Goal: Task Accomplishment & Management: Complete application form

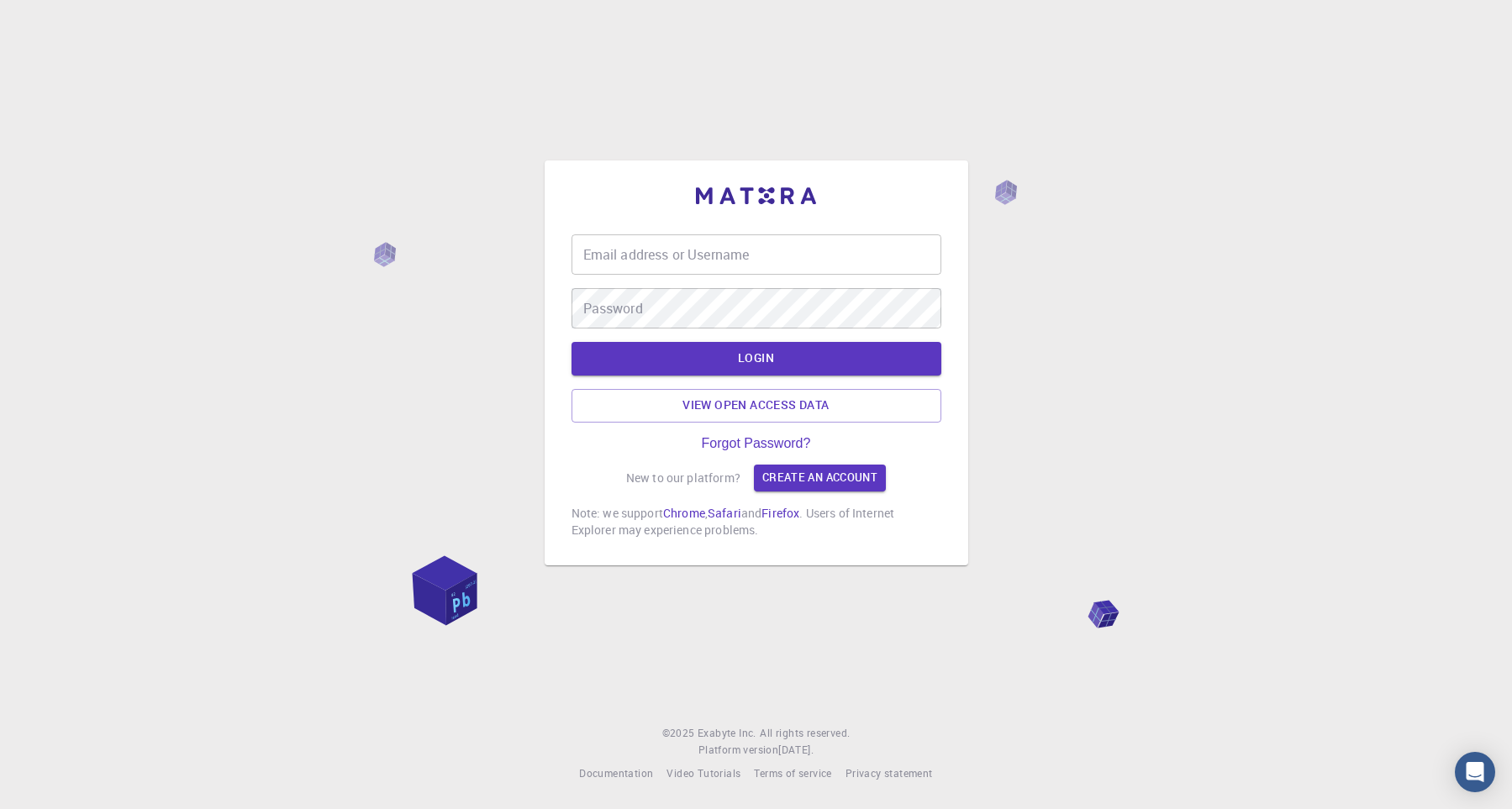
click at [645, 252] on input "Email address or Username" at bounding box center [756, 254] width 370 height 40
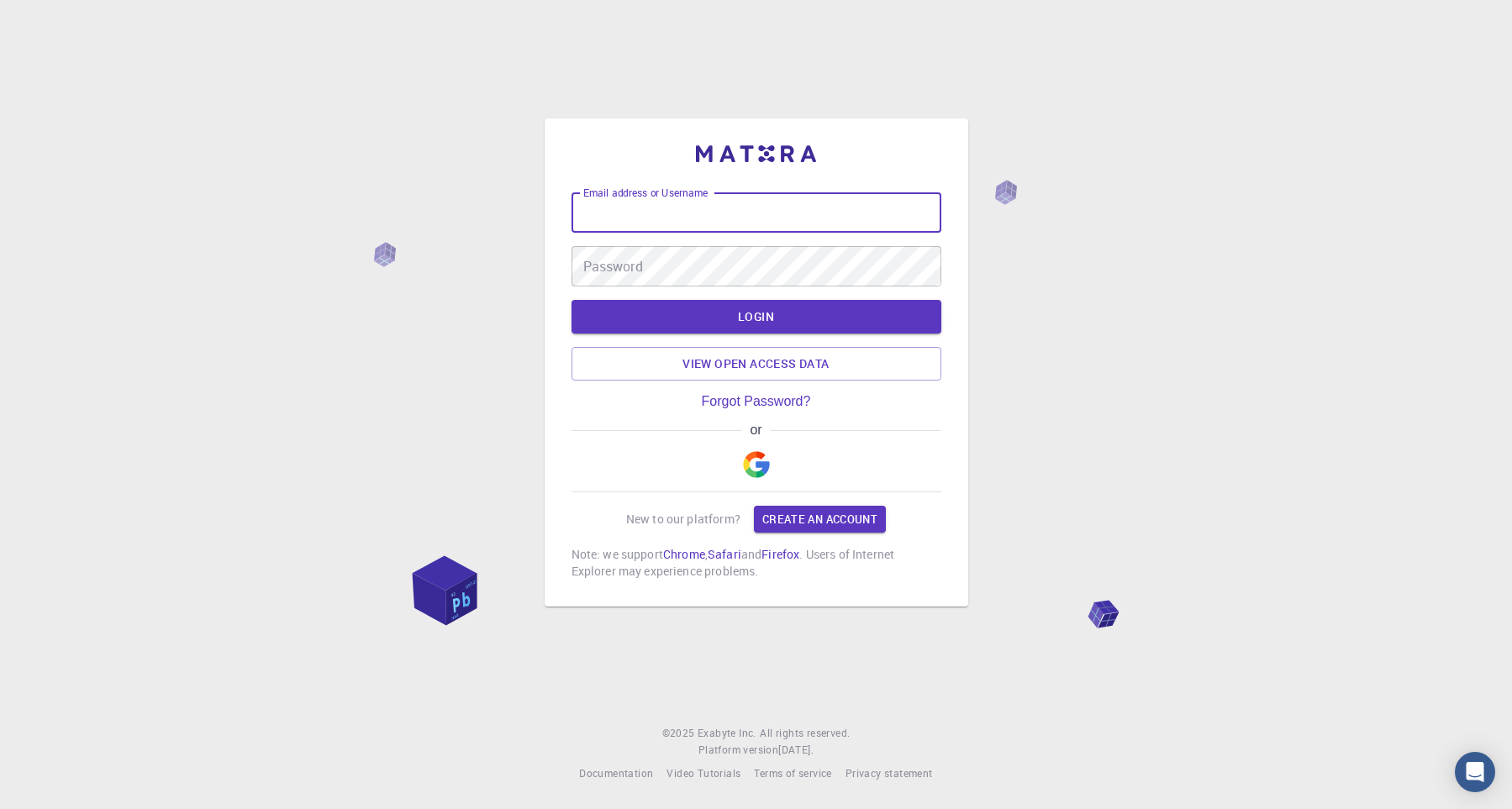
click at [751, 463] on img "button" at bounding box center [756, 465] width 27 height 27
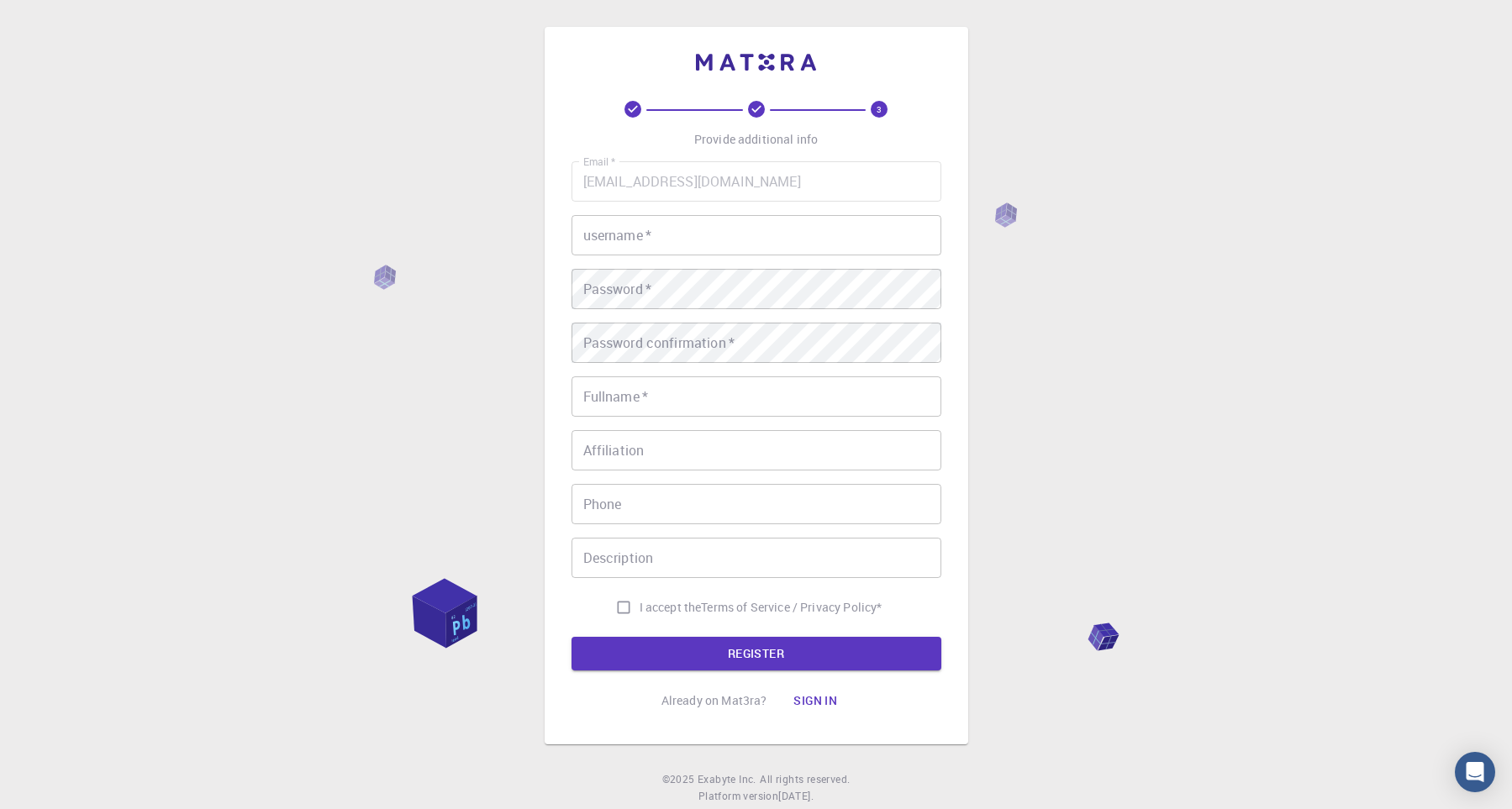
click at [736, 255] on input "username   *" at bounding box center [756, 235] width 370 height 40
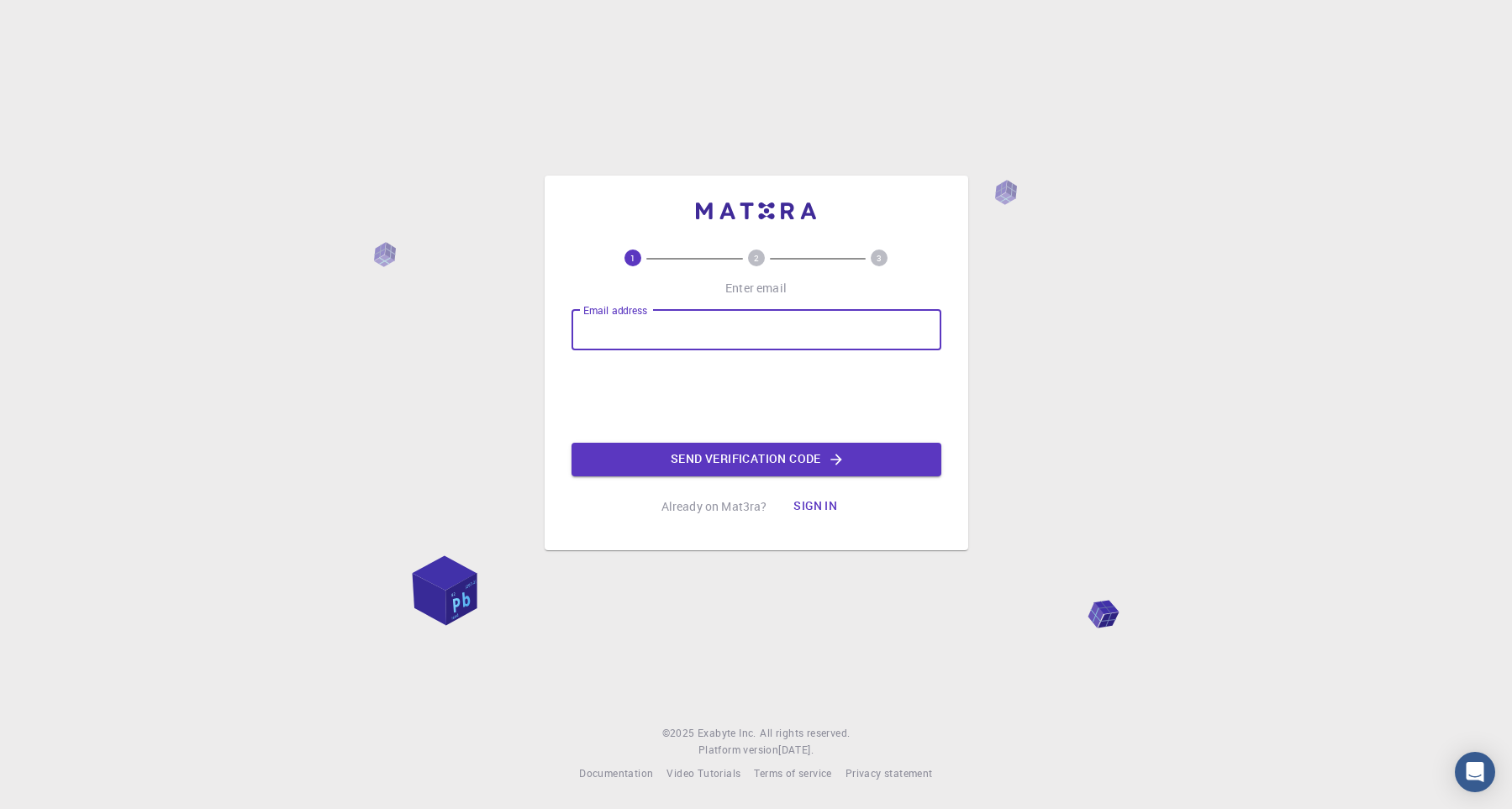
click at [737, 317] on input "Email address" at bounding box center [756, 330] width 370 height 40
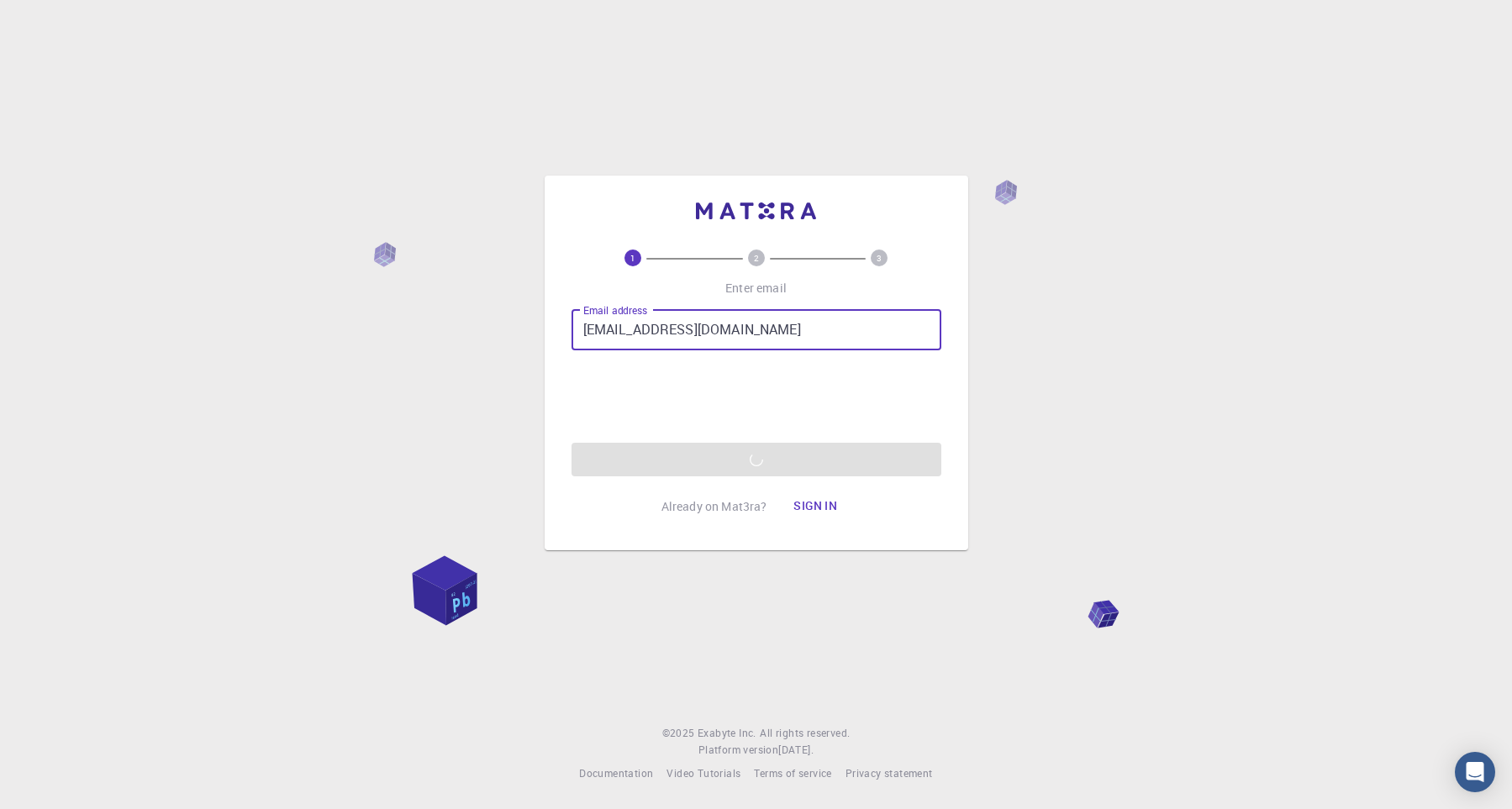
type input "[EMAIL_ADDRESS][DOMAIN_NAME]"
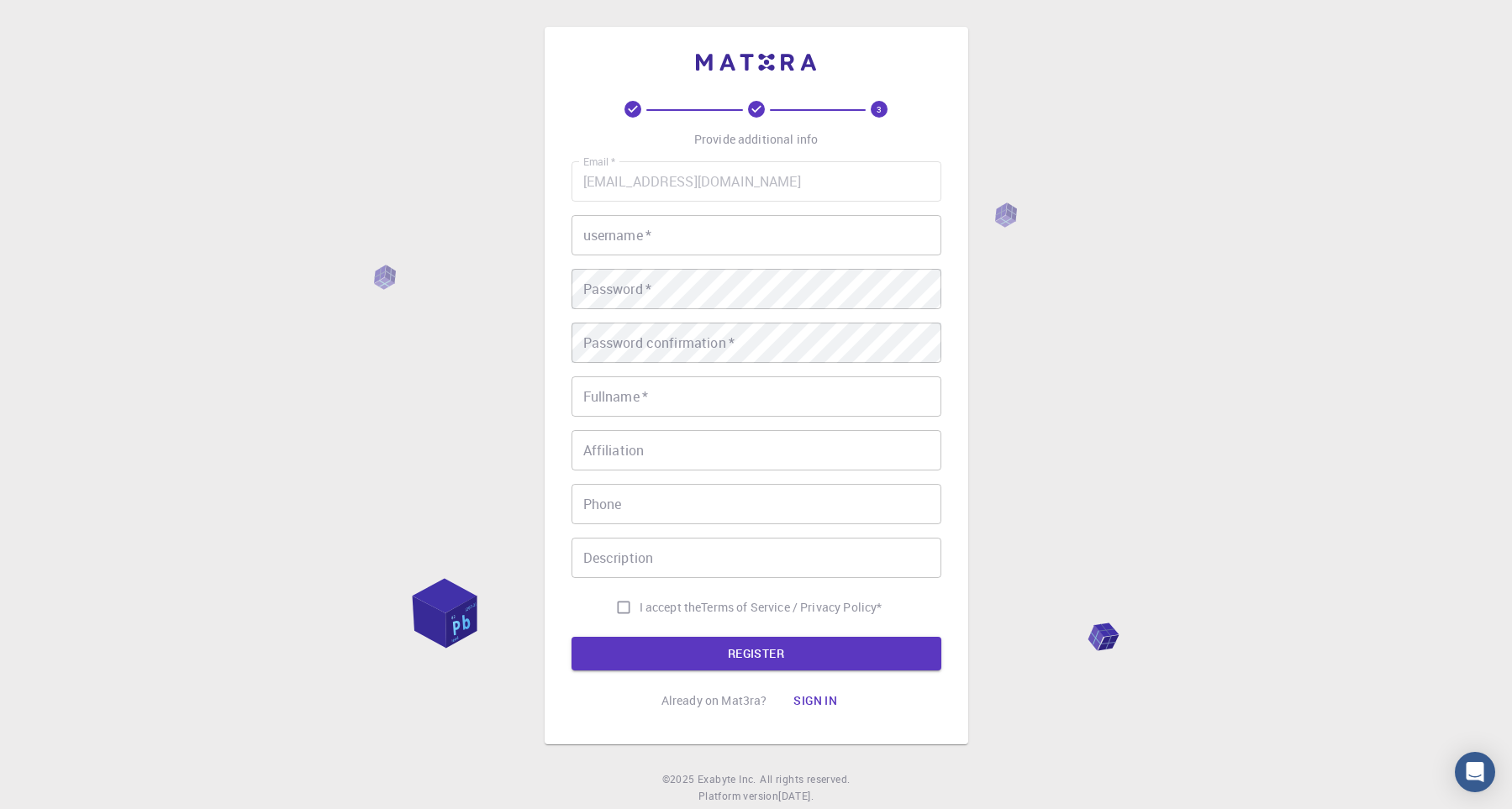
click at [736, 241] on input "username   *" at bounding box center [756, 235] width 370 height 40
type input "guidebariri"
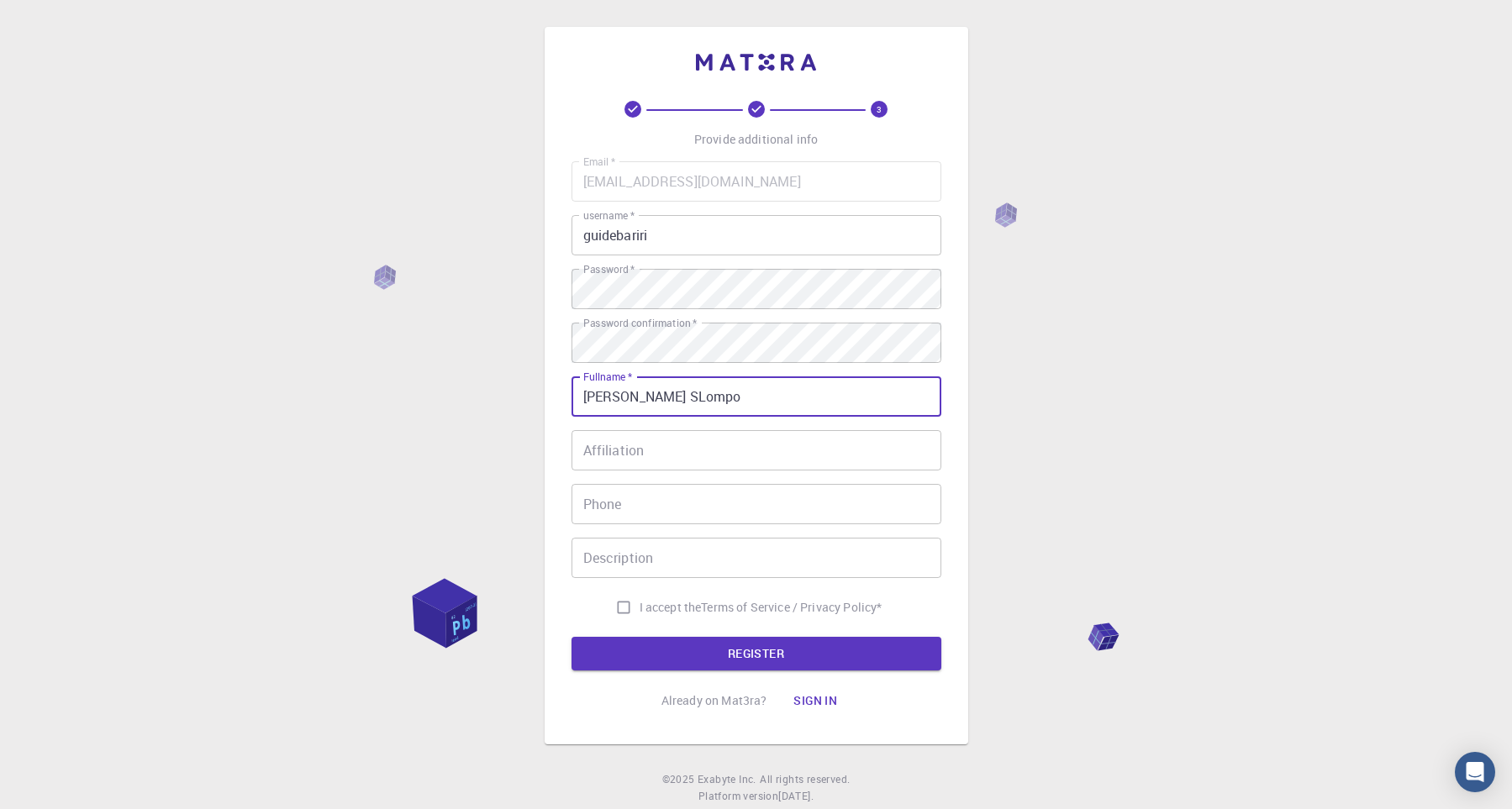
type input "[PERSON_NAME] SLompo"
click at [616, 612] on input "I accept the Terms of Service / Privacy Policy *" at bounding box center [623, 607] width 32 height 32
checkbox input "true"
click at [652, 664] on button "REGISTER" at bounding box center [756, 654] width 370 height 33
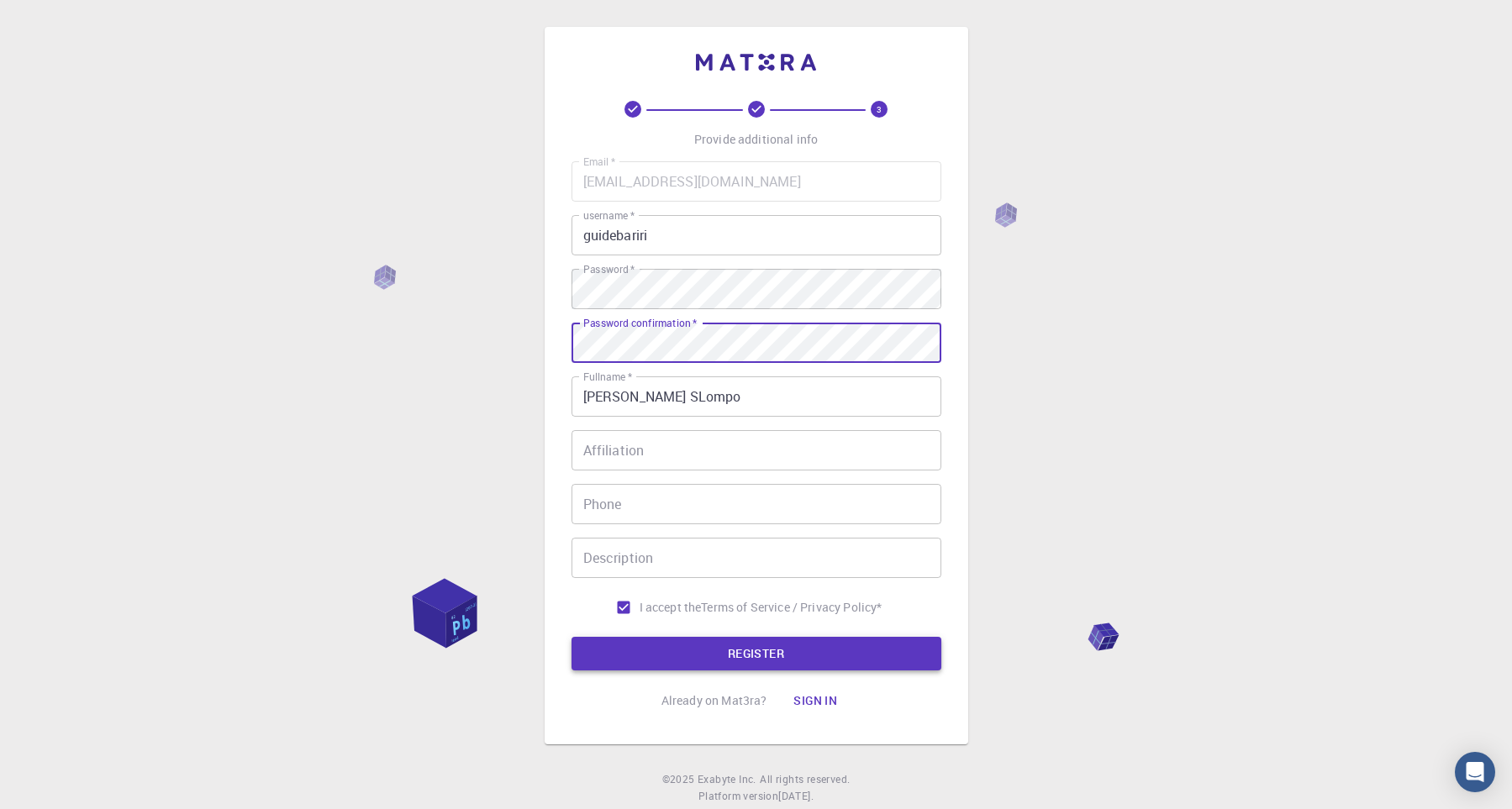
click at [808, 658] on button "REGISTER" at bounding box center [756, 654] width 370 height 33
click at [572, 637] on button "REGISTER" at bounding box center [756, 654] width 370 height 33
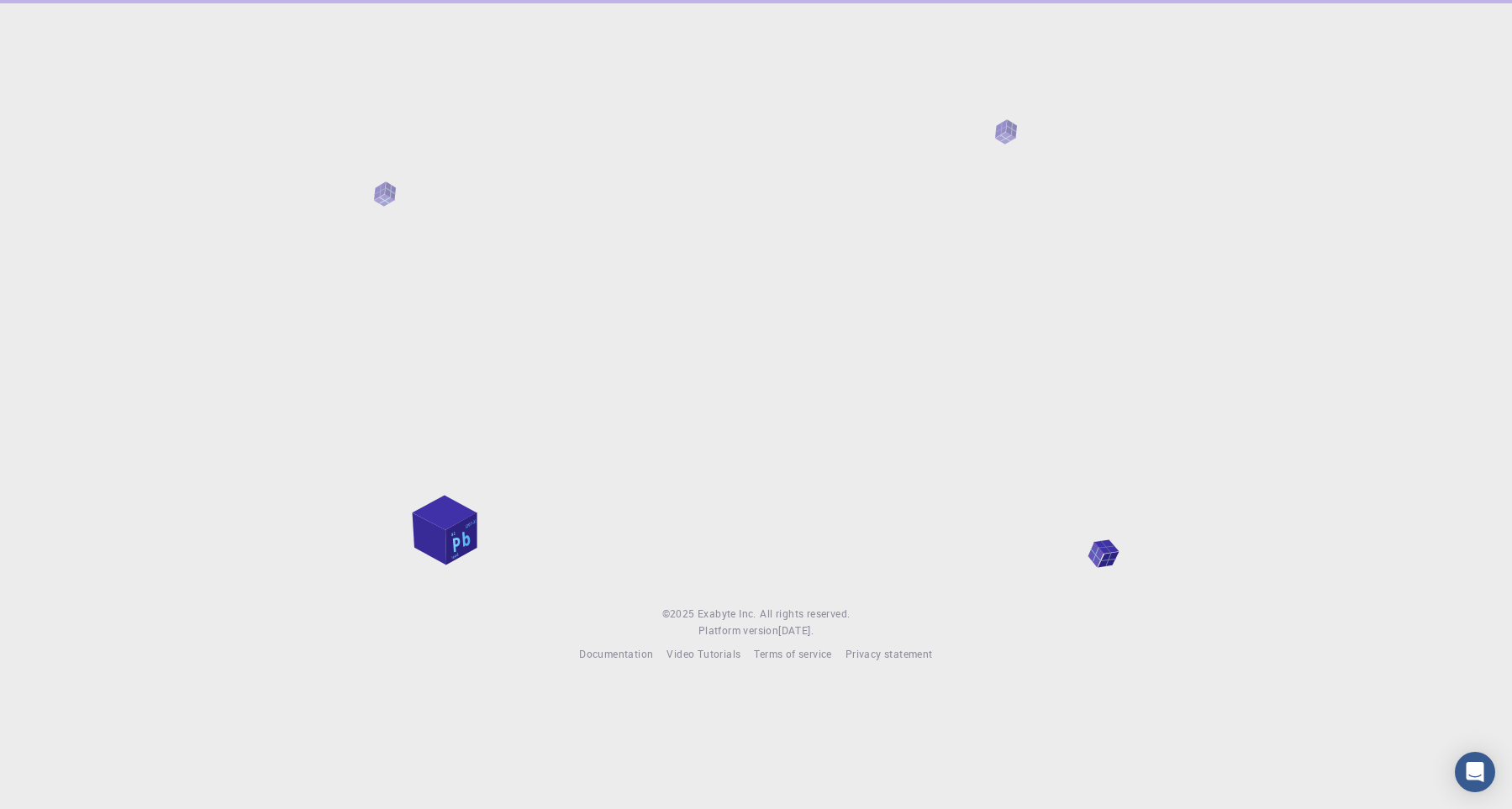
click at [820, 658] on span "Terms of service" at bounding box center [792, 654] width 77 height 14
